Goal: Navigation & Orientation: Go to known website

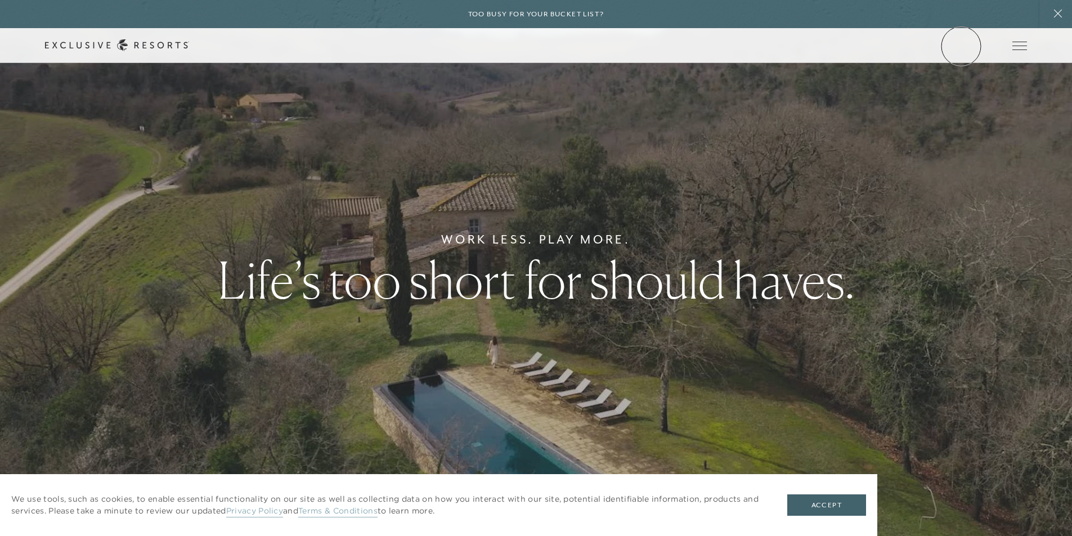
click at [0, 0] on link "Member Login" at bounding box center [0, 0] width 0 height 0
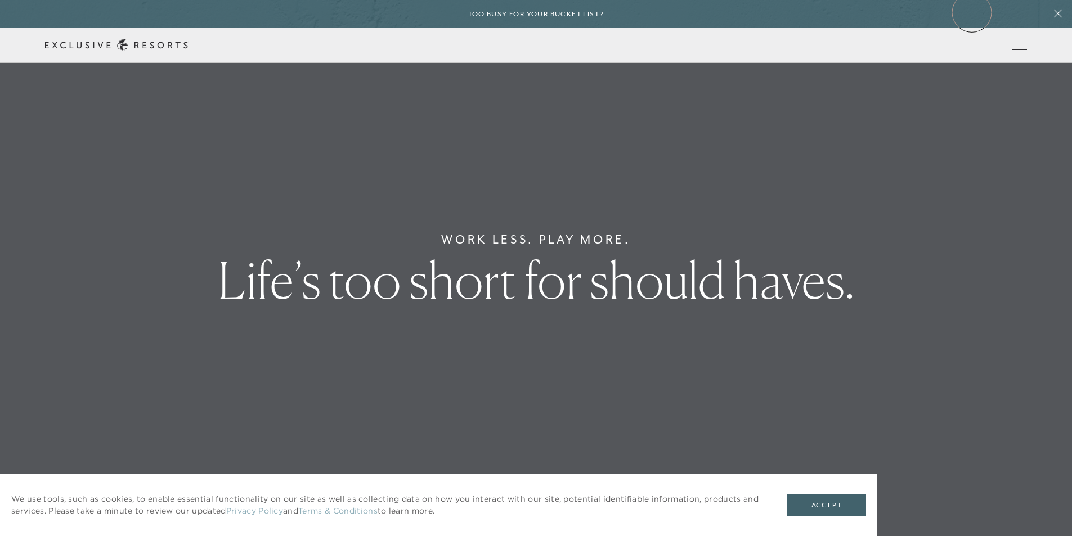
click at [972, 12] on div "Too busy for your bucket list?" at bounding box center [536, 14] width 1072 height 28
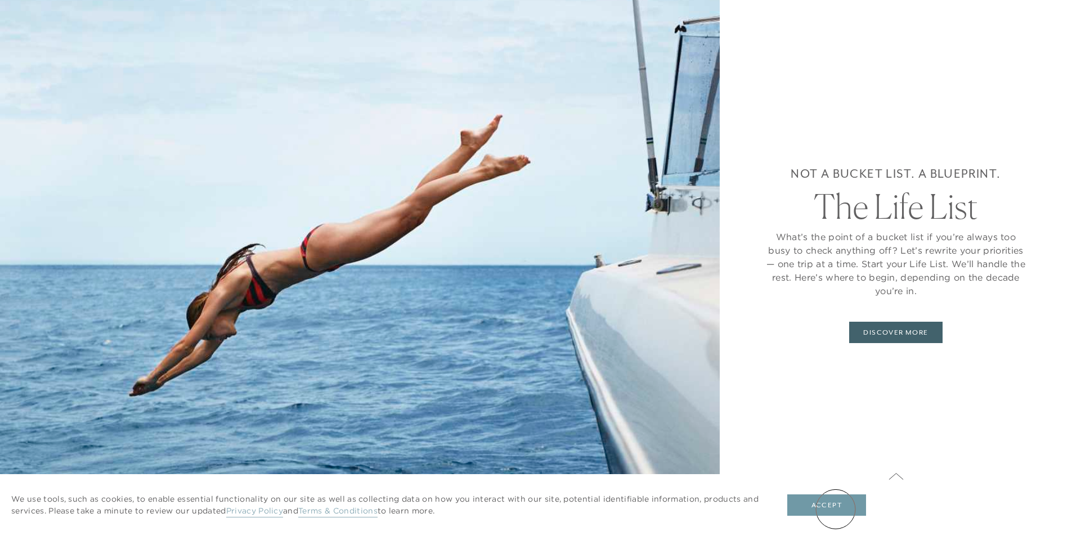
click at [836, 508] on button "Accept" at bounding box center [826, 505] width 79 height 21
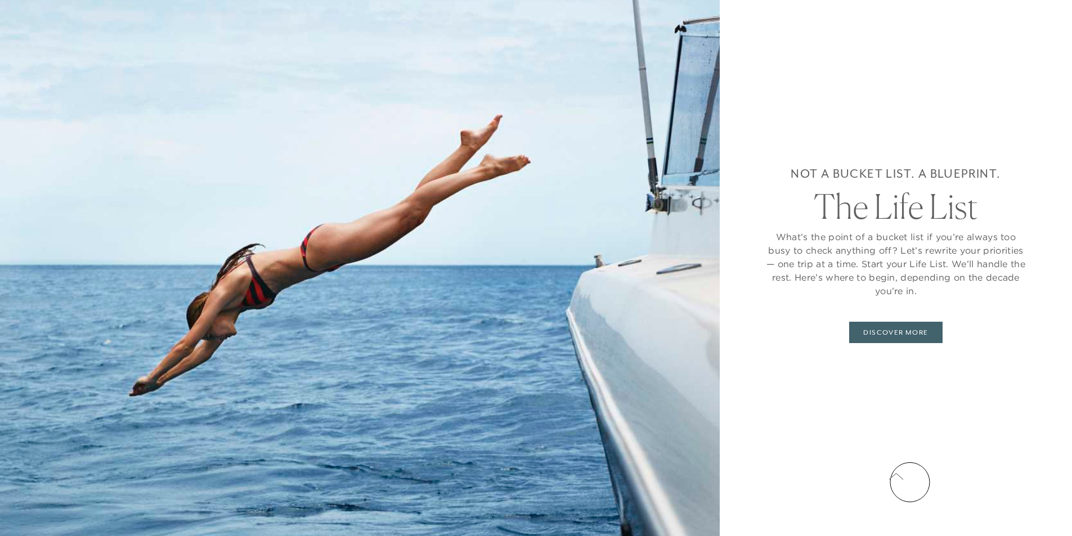
click at [910, 482] on button at bounding box center [896, 477] width 28 height 28
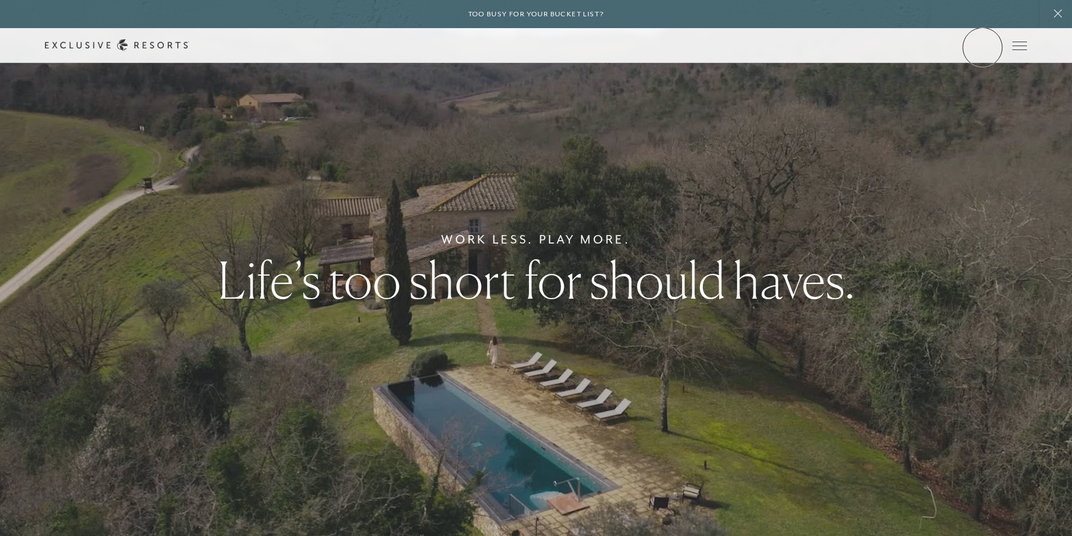
click at [0, 0] on link "Member Login" at bounding box center [0, 0] width 0 height 0
